Goal: Find contact information: Find contact information

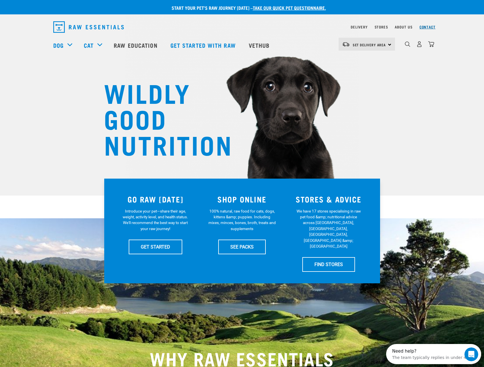
click at [424, 27] on link "Contact" at bounding box center [427, 27] width 16 height 2
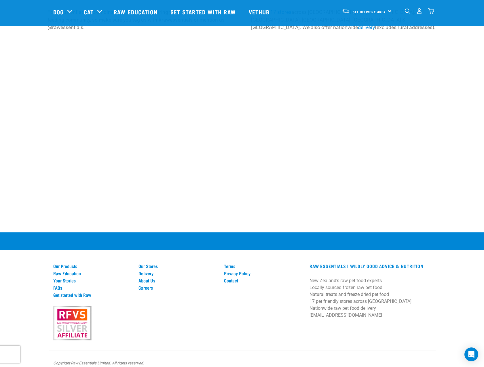
scroll to position [248, 0]
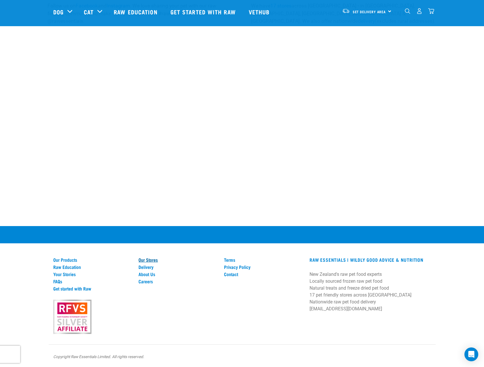
click at [149, 260] on link "Our Stores" at bounding box center [177, 259] width 79 height 5
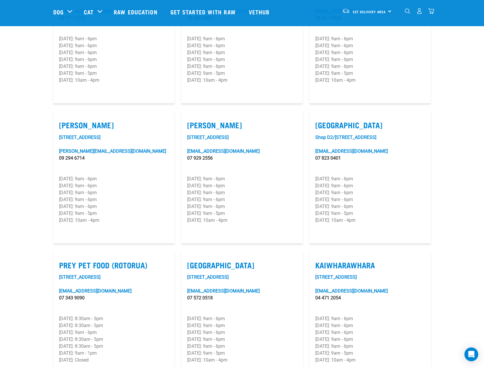
scroll to position [518, 0]
